Goal: Transaction & Acquisition: Purchase product/service

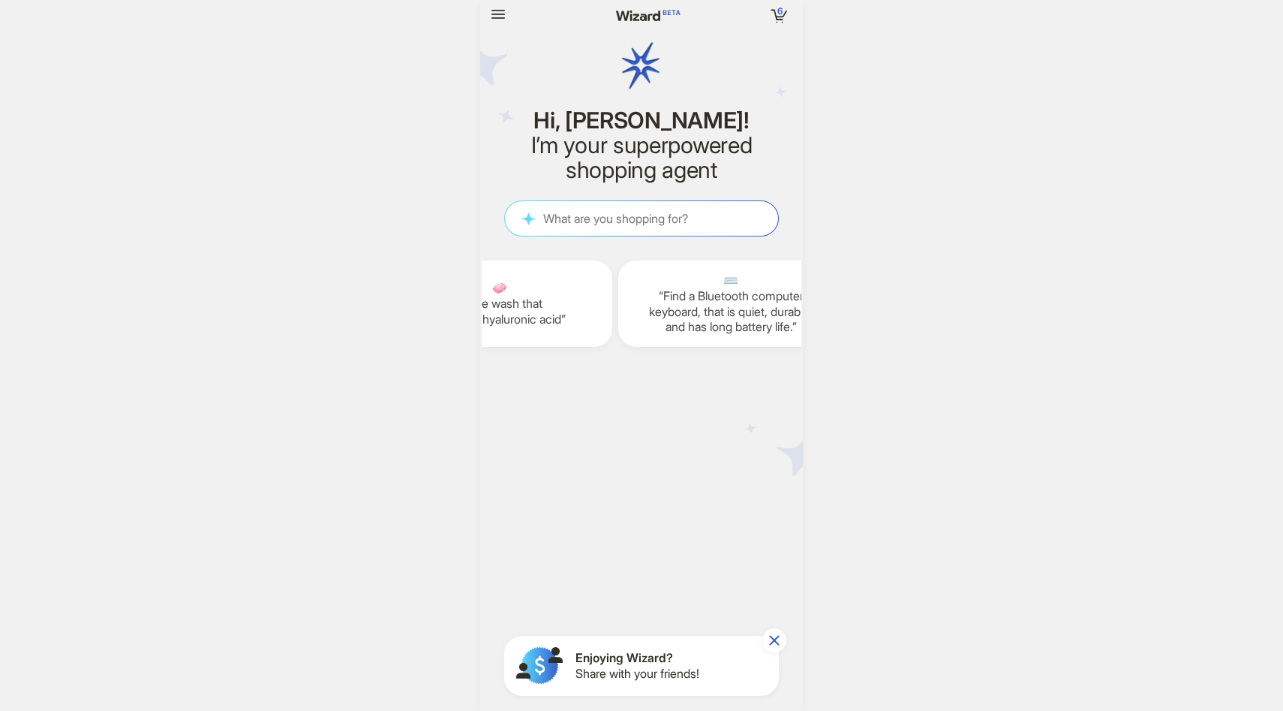
scroll to position [0, 1946]
click at [396, 157] on div "6 6 items in your cart Hi, [PERSON_NAME]! I’m your superpowered shopping agent …" at bounding box center [641, 355] width 1283 height 711
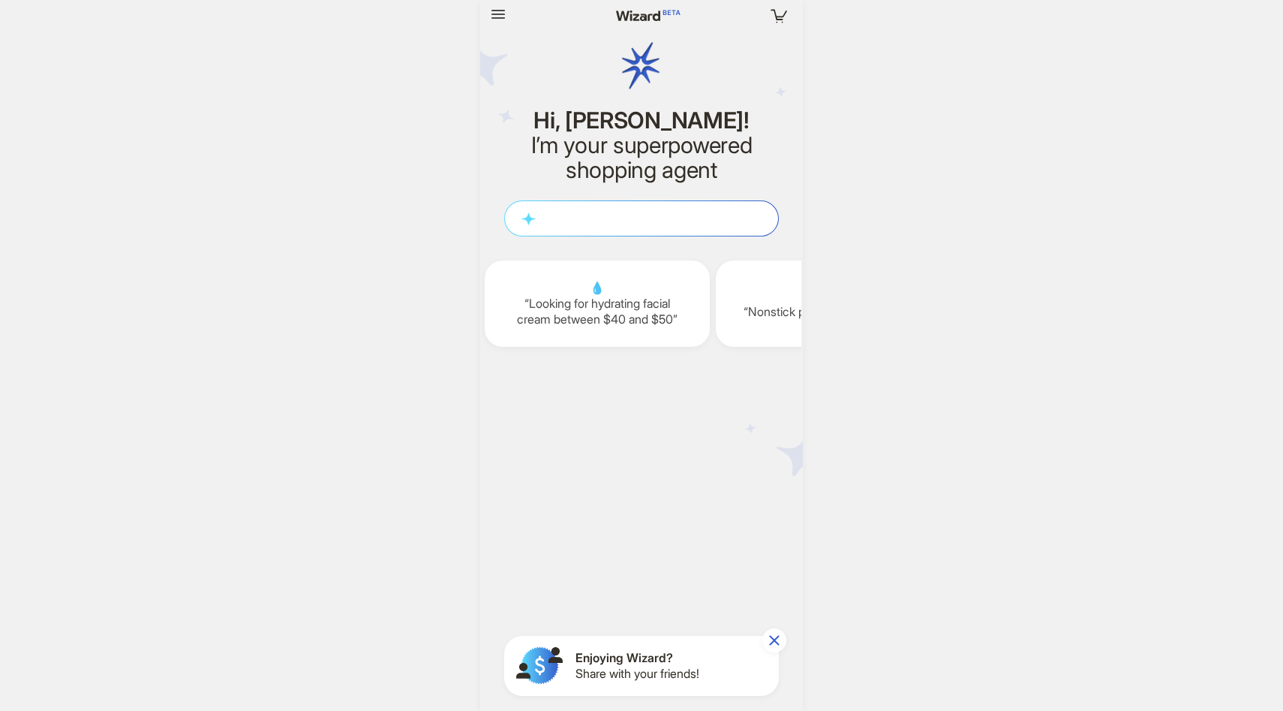
scroll to position [4140, 0]
click at [396, 157] on div "6 6 items in your cart Hi, Antonio! I’m your superpowered shopping agent What a…" at bounding box center [641, 355] width 1283 height 711
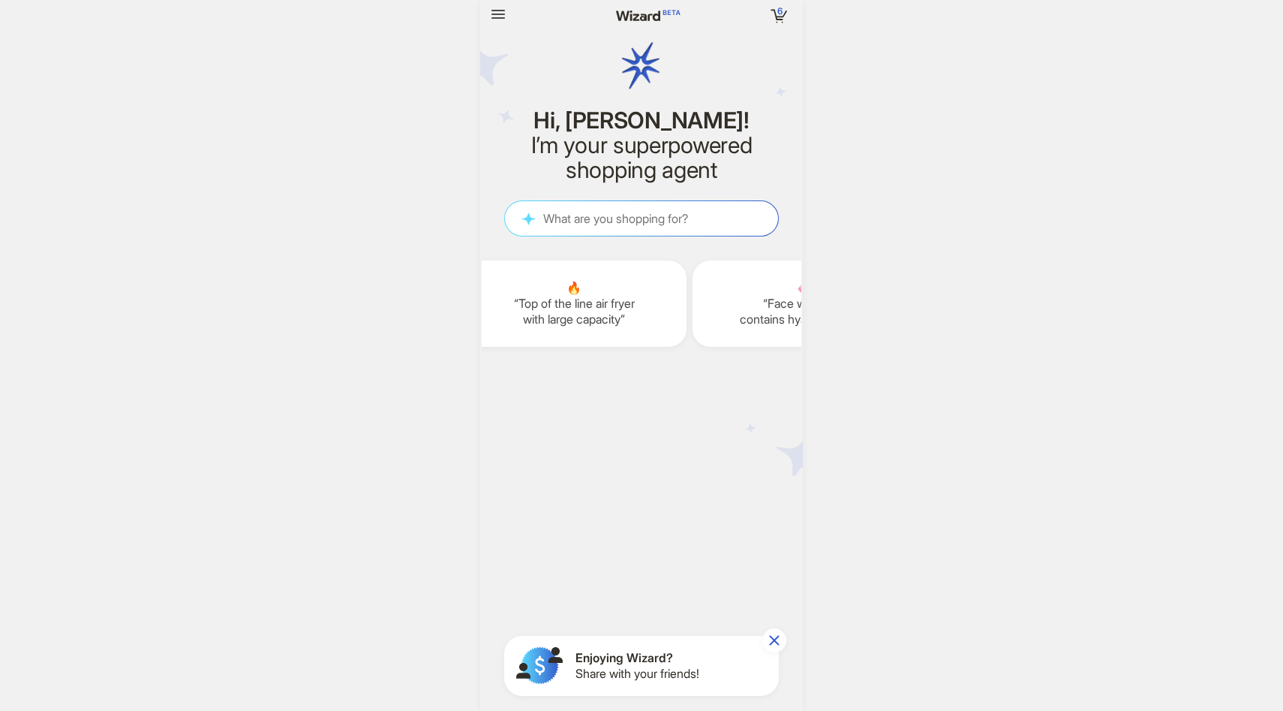
click at [376, 95] on div "6 6 items in your cart Hi, Antonio! I’m your superpowered shopping agent What a…" at bounding box center [641, 355] width 1283 height 711
click at [907, 281] on div "6 6 items in your cart Hi, Antonio! I’m your superpowered shopping agent What a…" at bounding box center [641, 355] width 1283 height 711
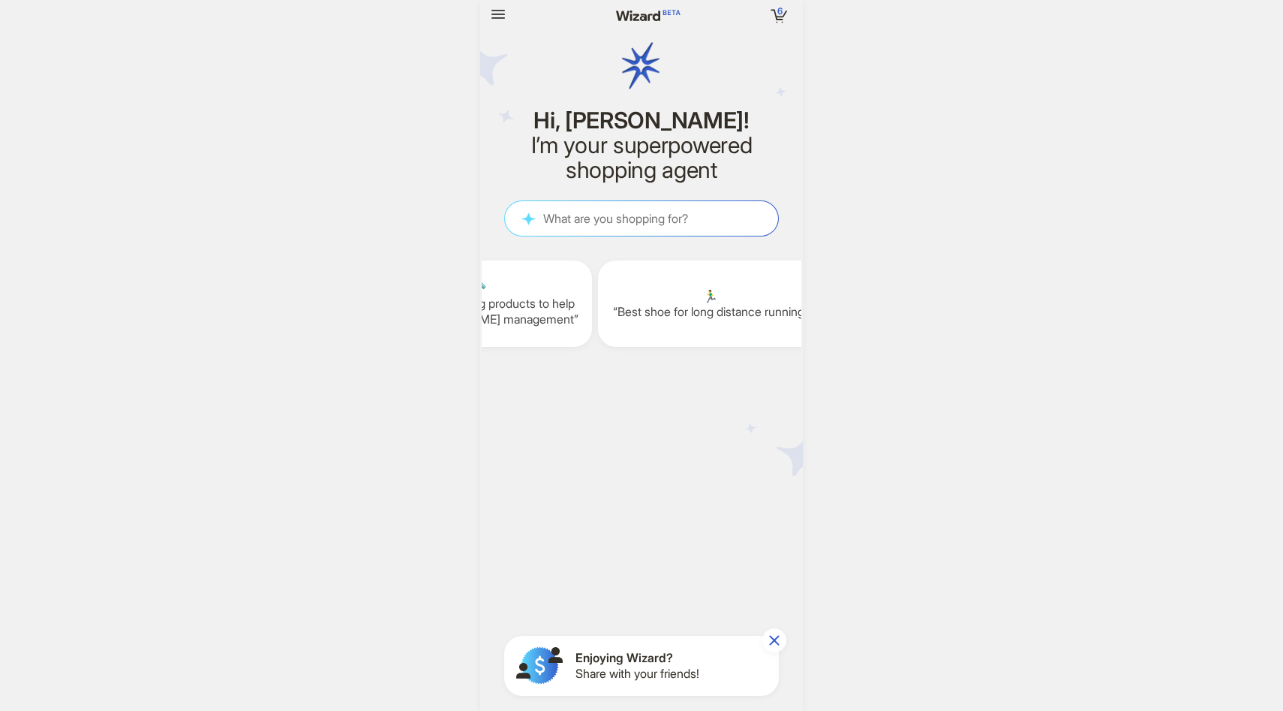
click at [421, 86] on div "6 6 items in your cart Hi, Antonio! I’m your superpowered shopping agent What a…" at bounding box center [641, 355] width 1283 height 711
click at [499, 11] on icon "button" at bounding box center [499, 14] width 14 height 9
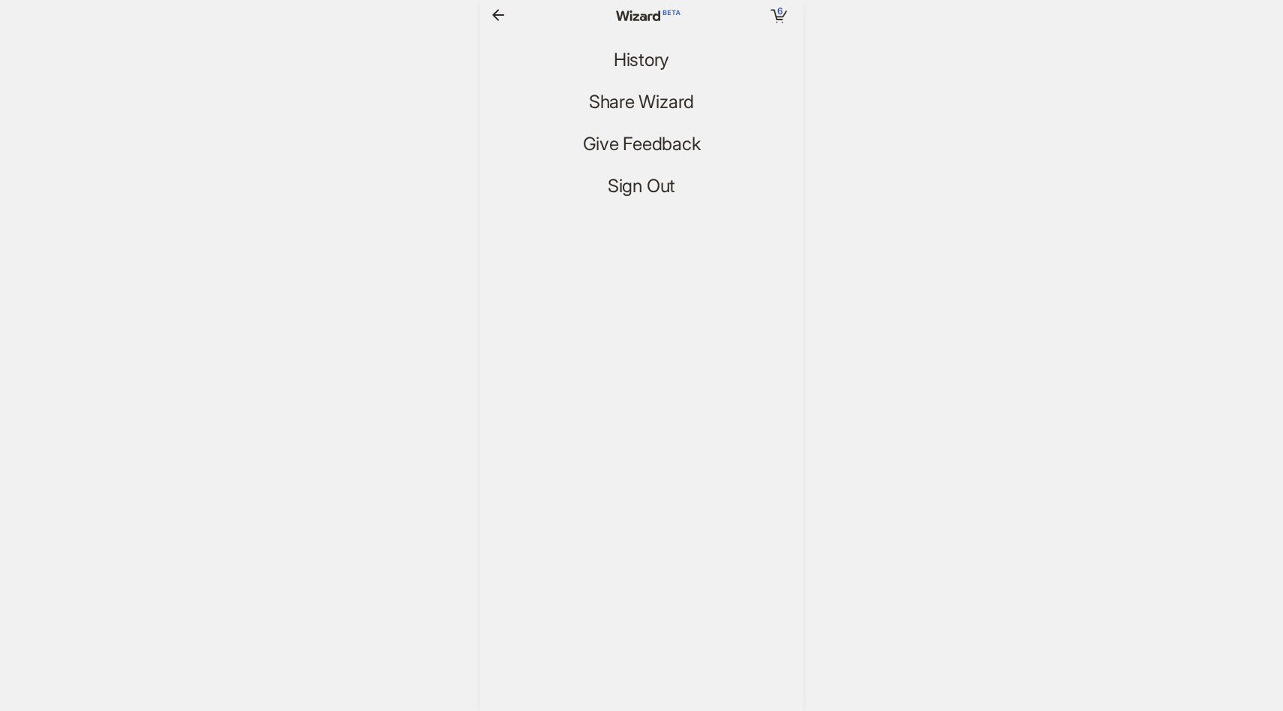
click at [499, 11] on icon "button" at bounding box center [498, 15] width 18 height 18
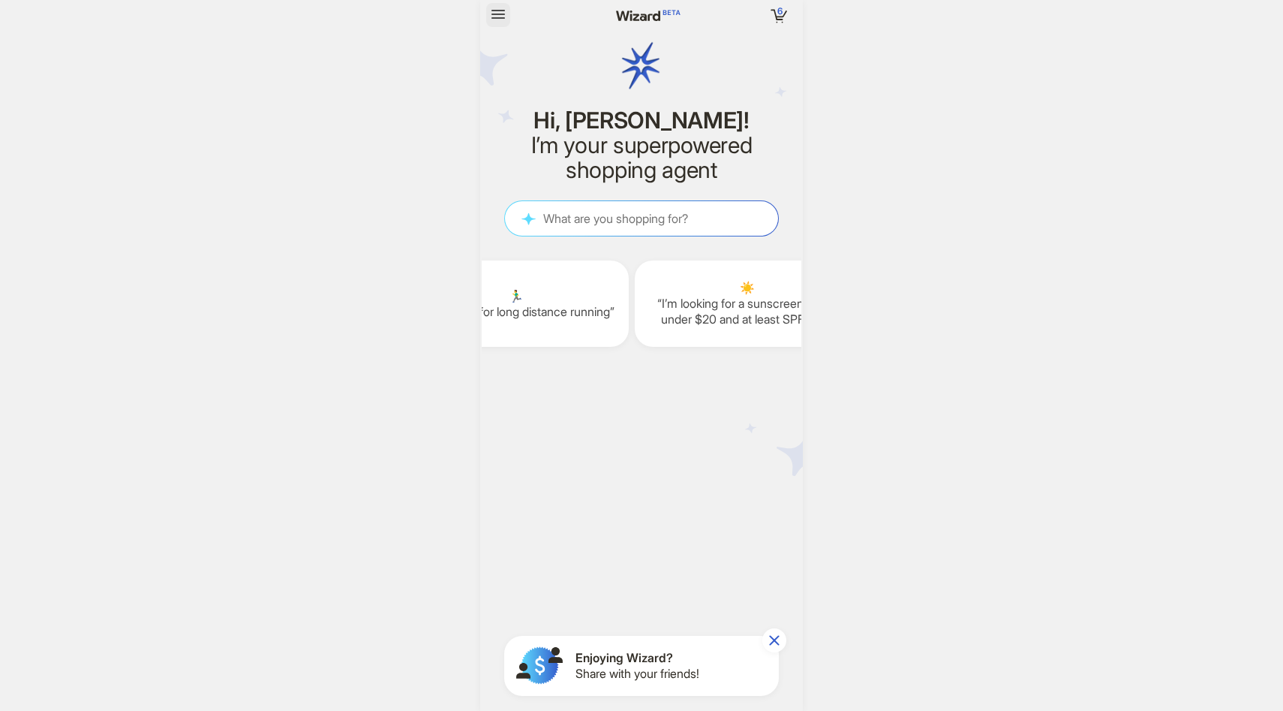
click at [499, 11] on icon "button" at bounding box center [499, 14] width 14 height 9
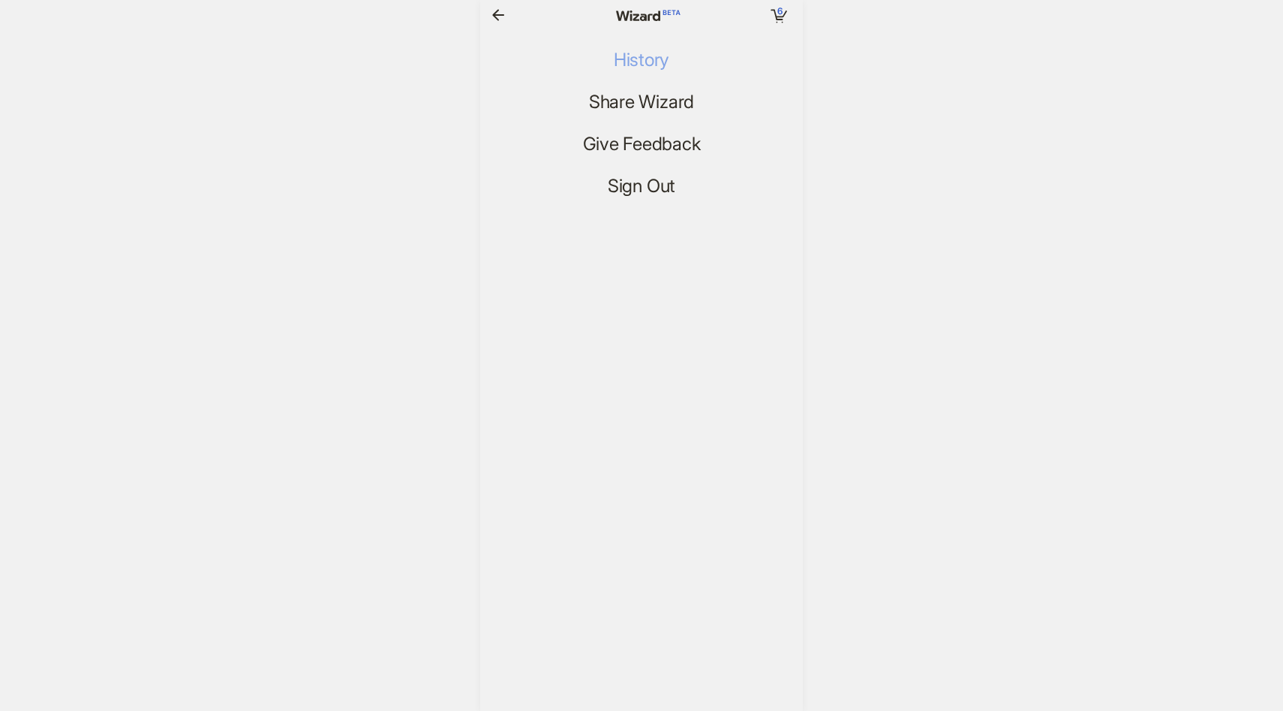
click at [629, 63] on span "History" at bounding box center [642, 61] width 56 height 22
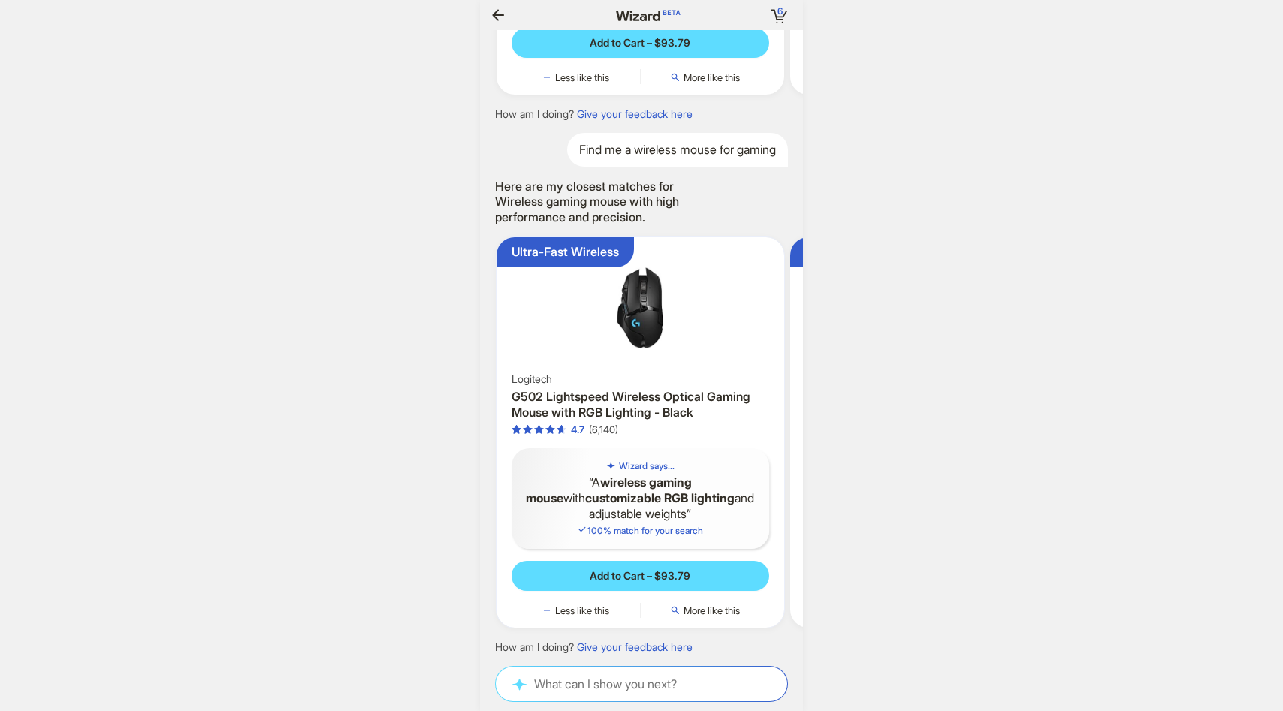
click at [715, 332] on img at bounding box center [640, 307] width 275 height 129
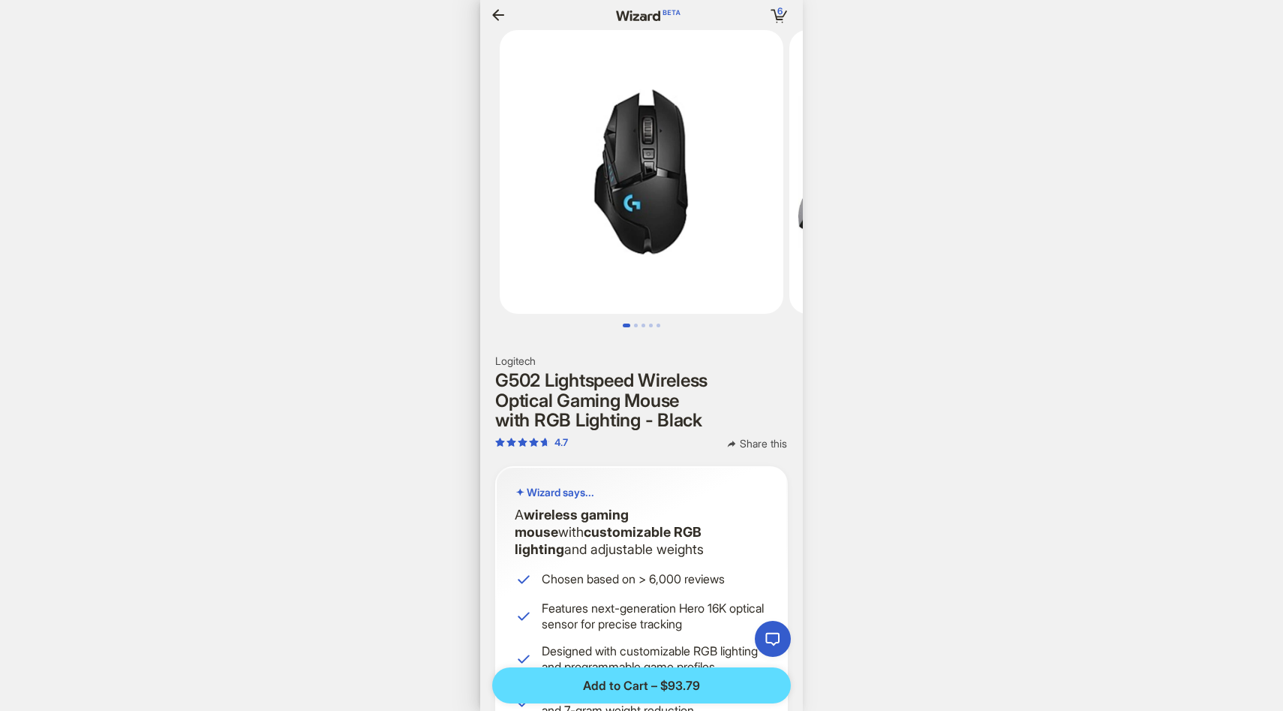
click at [740, 437] on span "Share this" at bounding box center [763, 444] width 47 height 14
click at [744, 437] on span "Share this" at bounding box center [763, 444] width 47 height 14
click at [901, 393] on div "6 6 items in your cart Hi, Antonio! I’m your superpowered shopping agent What a…" at bounding box center [641, 355] width 1283 height 711
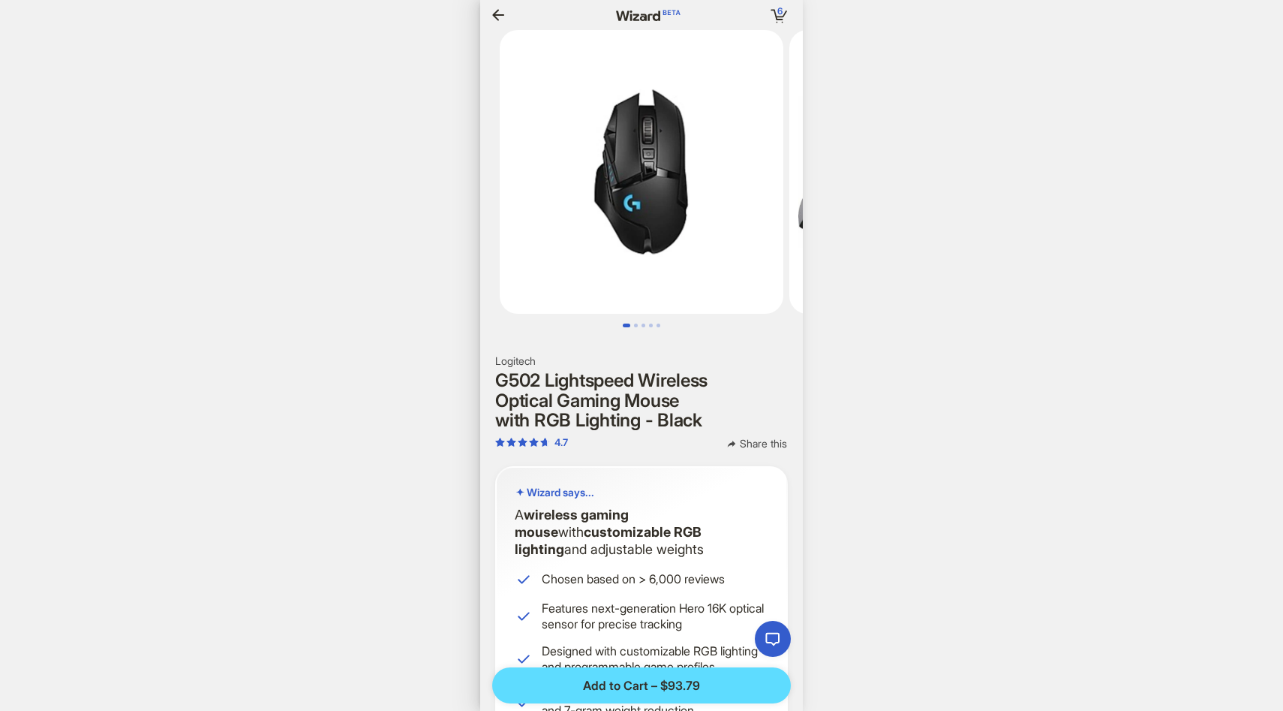
click at [504, 14] on icon "button" at bounding box center [498, 15] width 18 height 18
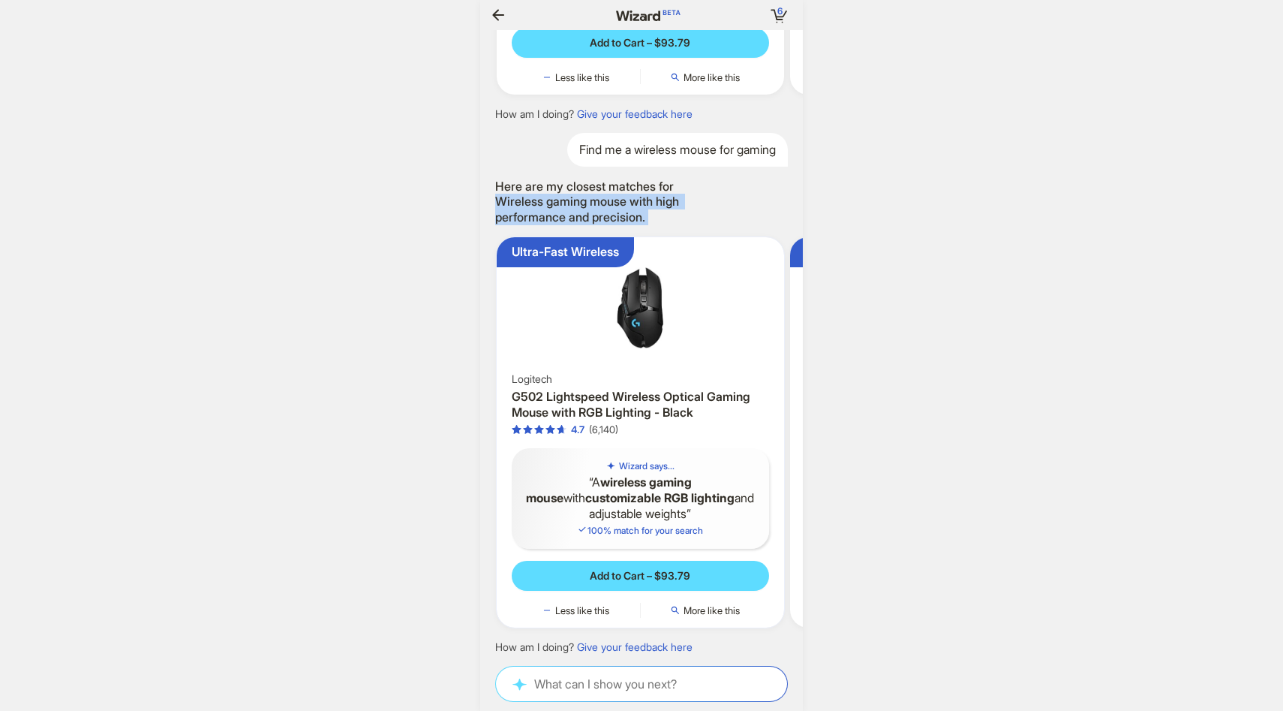
drag, startPoint x: 736, startPoint y: 305, endPoint x: 733, endPoint y: 342, distance: 36.9
click at [735, 332] on div "Softens & Controls Frizz Scotch Porter Scotch Porter- Hydrate & Nourish Beard C…" at bounding box center [641, 346] width 323 height 633
drag, startPoint x: 693, startPoint y: 161, endPoint x: 673, endPoint y: 315, distance: 155.8
click at [675, 306] on div "Softens & Controls Frizz Scotch Porter Scotch Porter- Hydrate & Nourish Beard C…" at bounding box center [641, 346] width 323 height 633
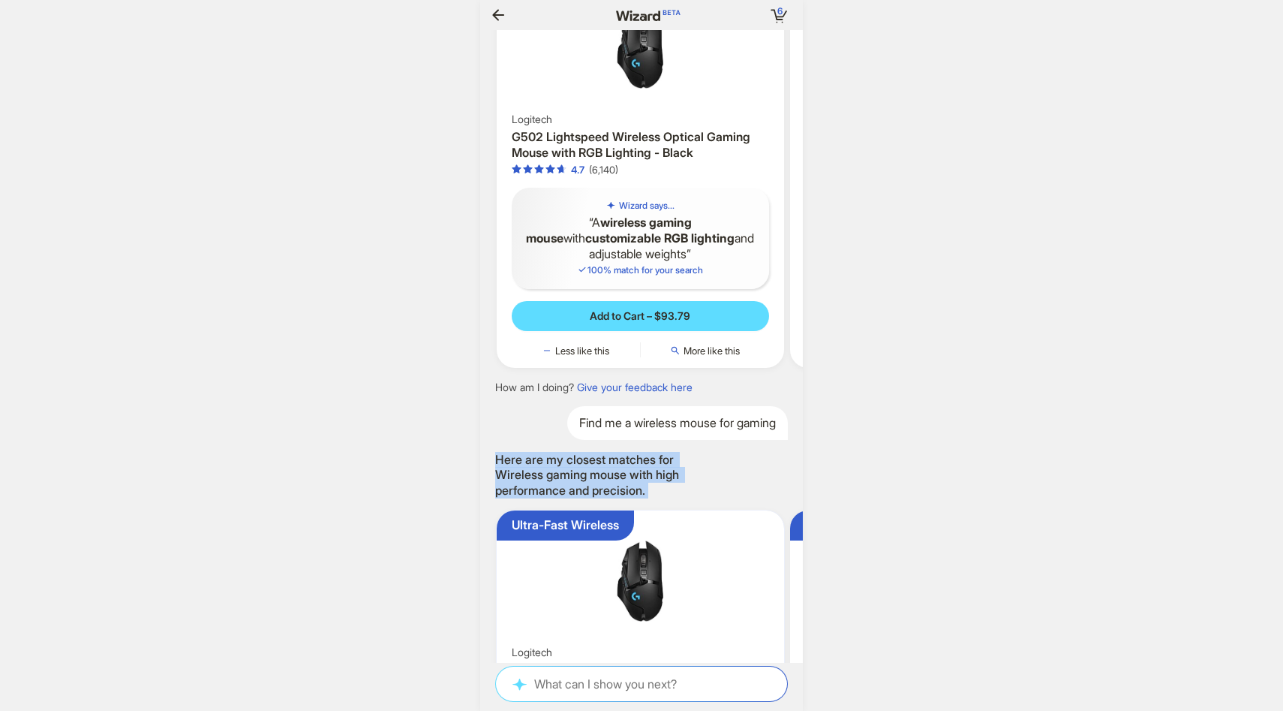
scroll to position [3825, 0]
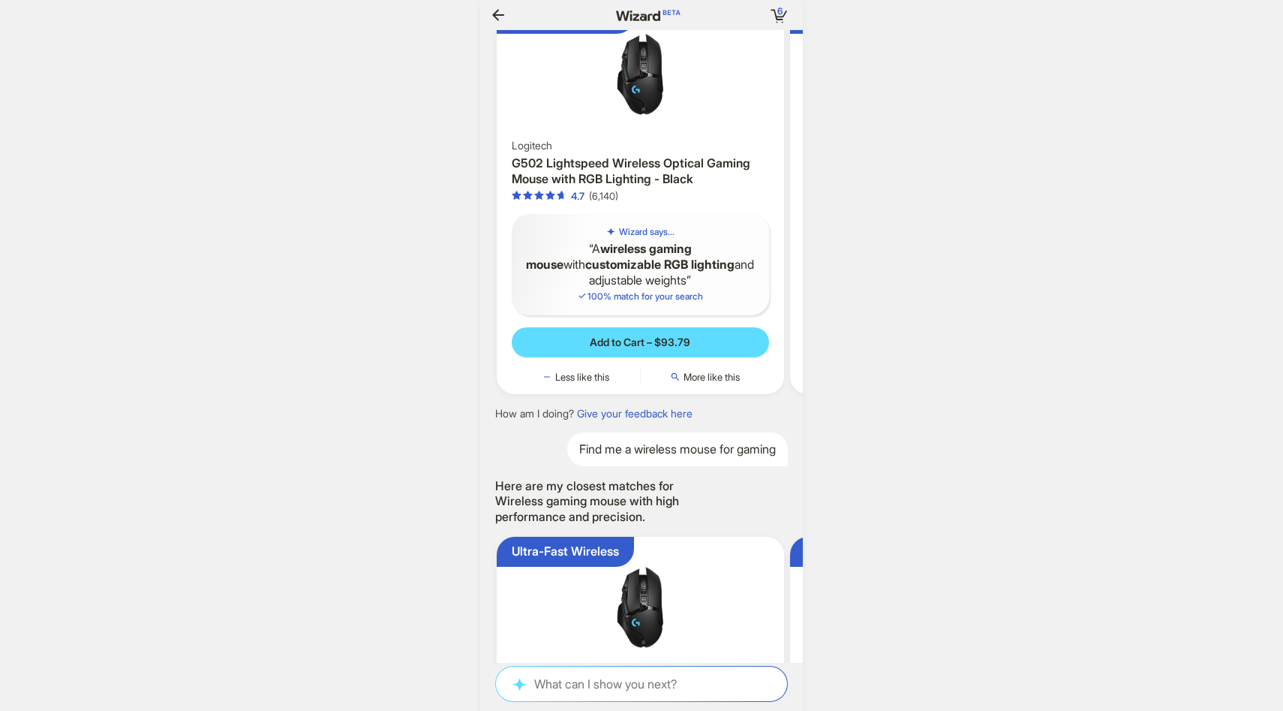
click at [889, 262] on div "6 6 items in your cart Hi, Antonio! I’m your superpowered shopping agent What a…" at bounding box center [641, 355] width 1283 height 711
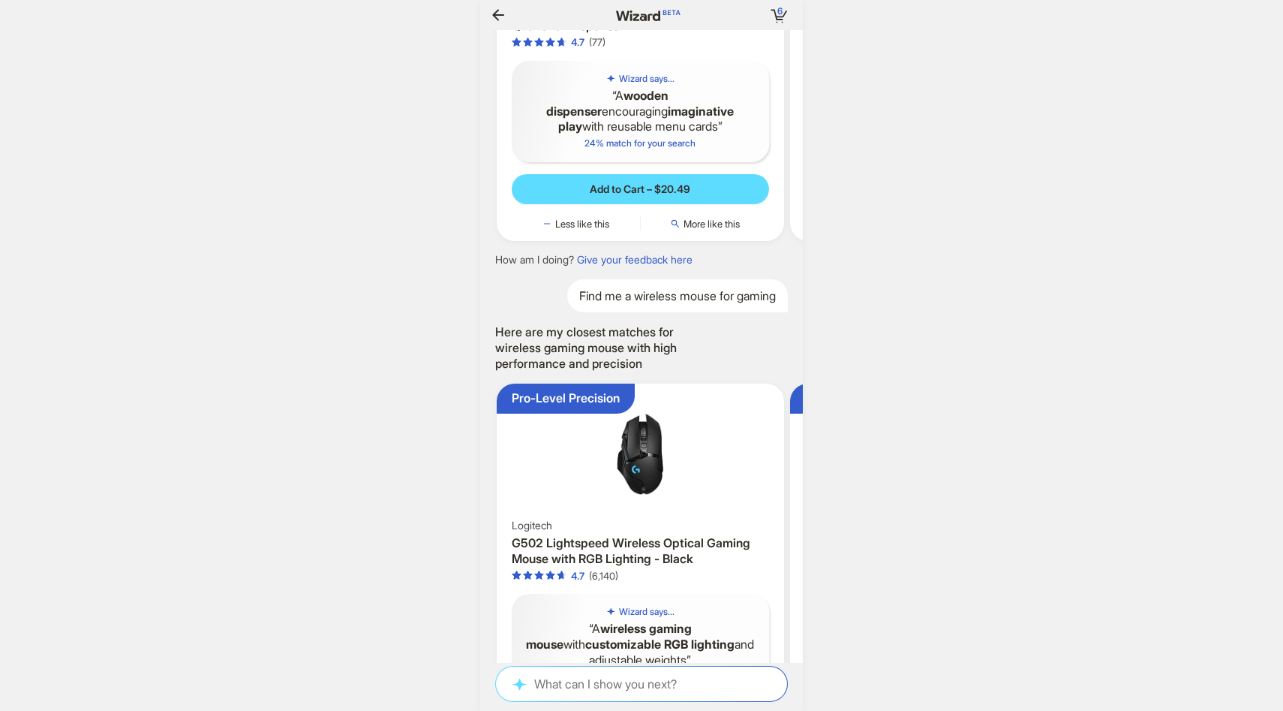
scroll to position [3115, 0]
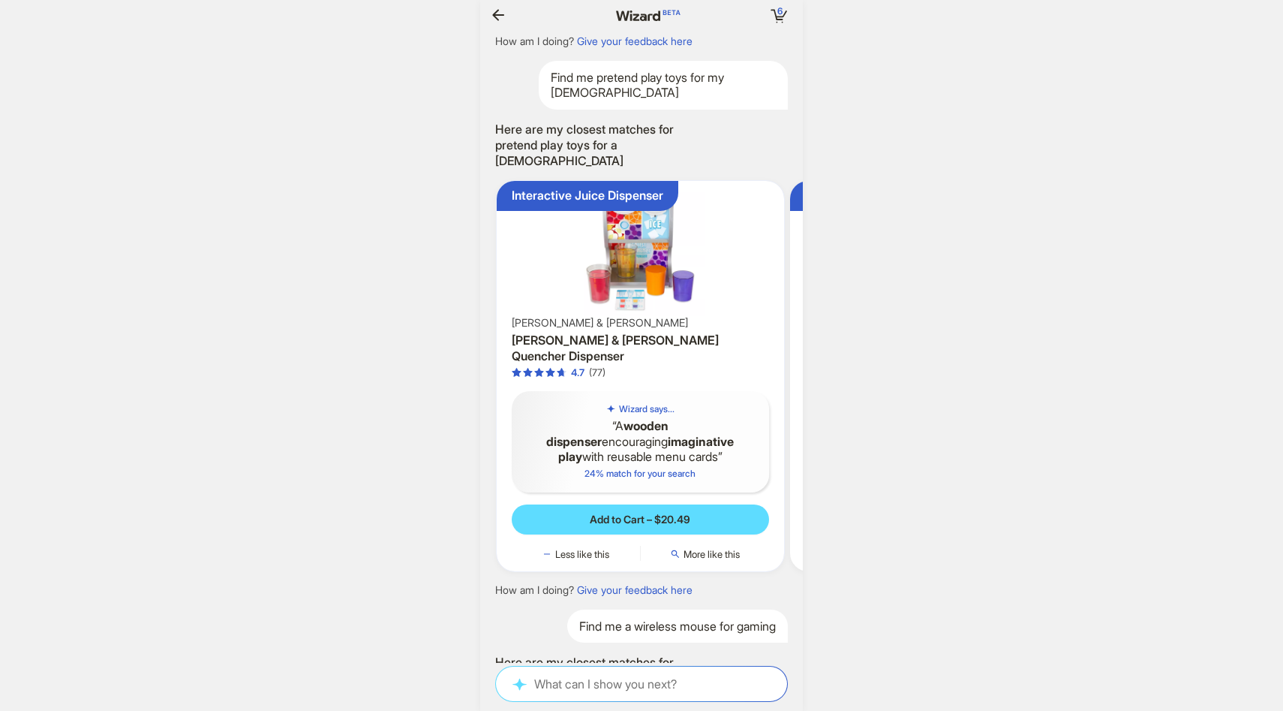
click at [726, 281] on img at bounding box center [640, 251] width 275 height 129
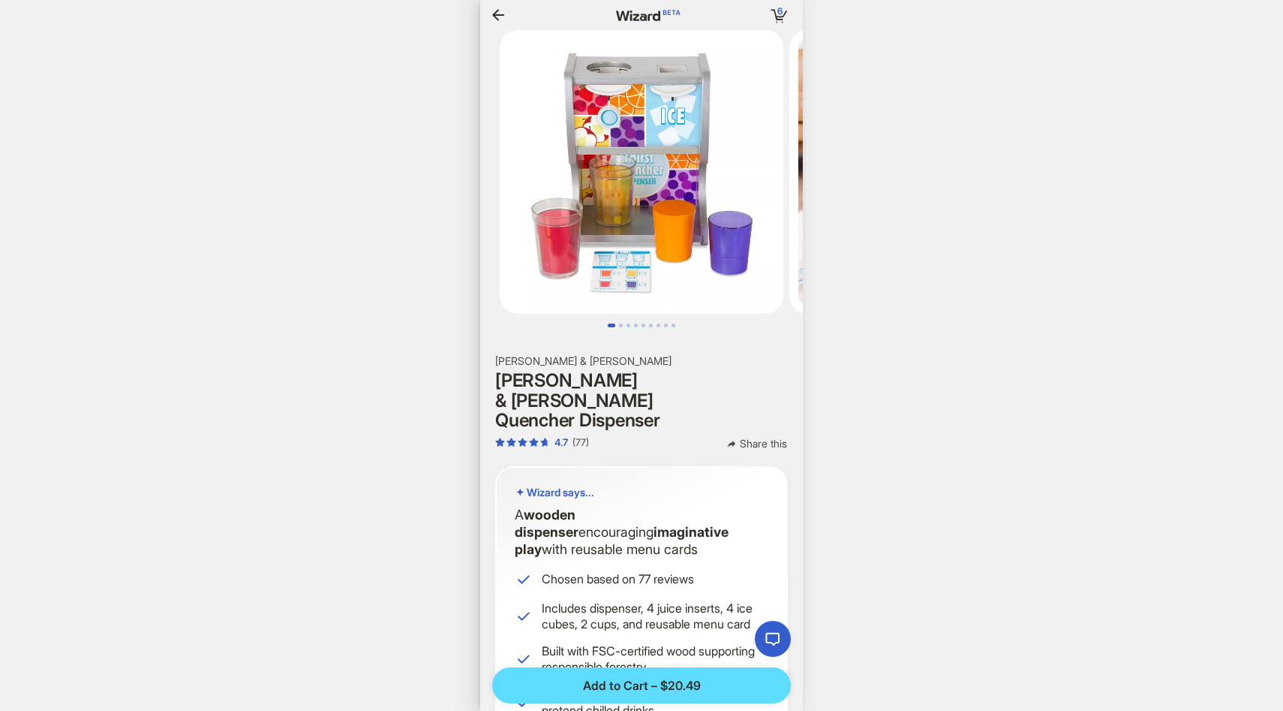
click at [762, 437] on span "Share this" at bounding box center [763, 444] width 47 height 14
